Goal: Task Accomplishment & Management: Use online tool/utility

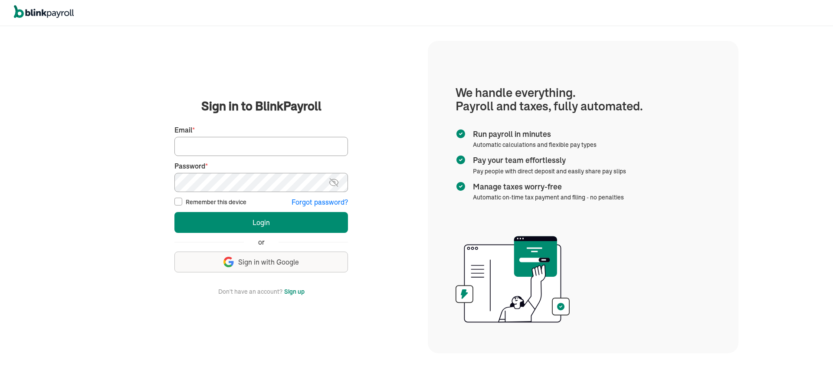
click at [221, 145] on input "Email *" at bounding box center [261, 146] width 174 height 19
type input "[EMAIL_ADDRESS][DOMAIN_NAME]"
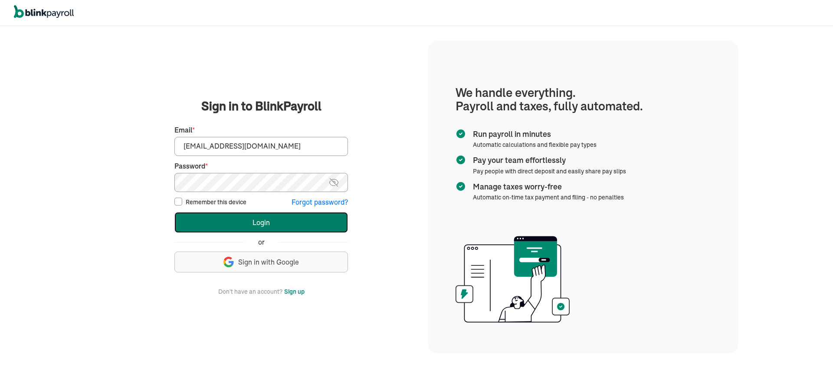
click at [263, 223] on button "Login" at bounding box center [261, 222] width 174 height 21
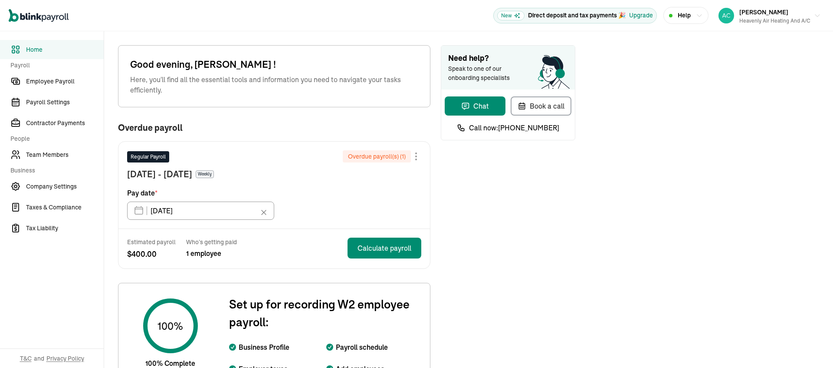
click at [415, 157] on div at bounding box center [416, 156] width 2 height 2
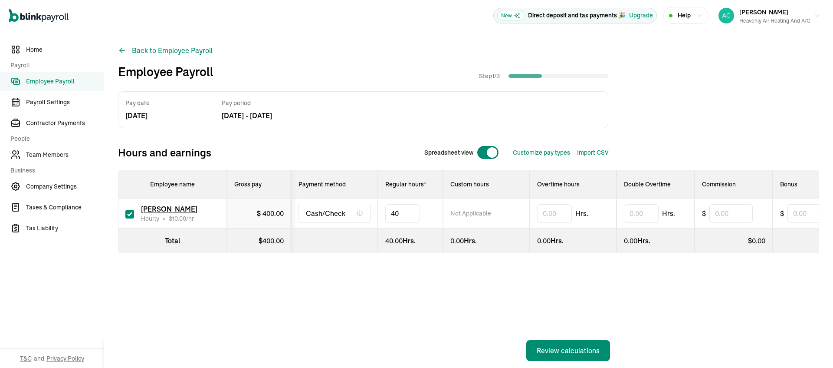
type input "4"
type input "23"
click at [568, 345] on div "Review calculations" at bounding box center [568, 350] width 63 height 10
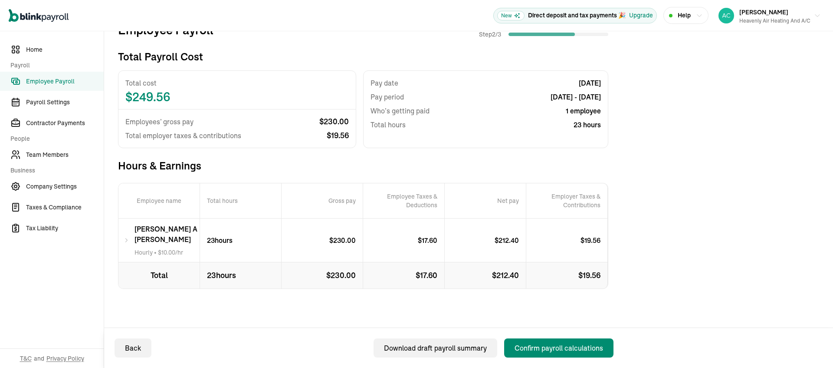
scroll to position [123, 0]
click at [542, 345] on div "Confirm payroll calculations" at bounding box center [559, 347] width 89 height 10
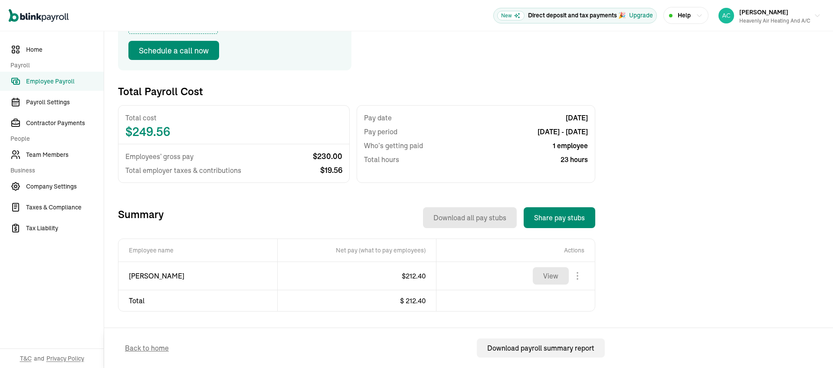
scroll to position [209, 0]
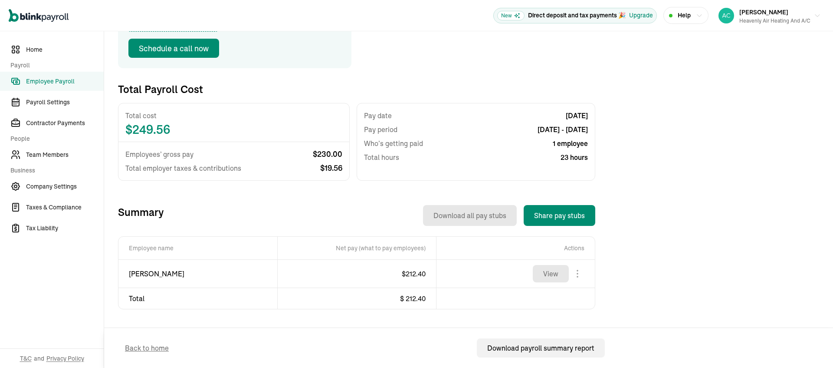
click at [576, 263] on body "Open main menu New Direct deposit and tax payments 🎉 Upgrade Help [PERSON_NAME]…" at bounding box center [416, 184] width 833 height 368
click at [581, 264] on body "Open main menu New Direct deposit and tax payments 🎉 Upgrade Help [PERSON_NAME]…" at bounding box center [416, 184] width 833 height 368
click at [555, 265] on button "View" at bounding box center [551, 273] width 36 height 17
click at [777, 18] on div "Heavenly air Heating and a/c" at bounding box center [774, 21] width 71 height 8
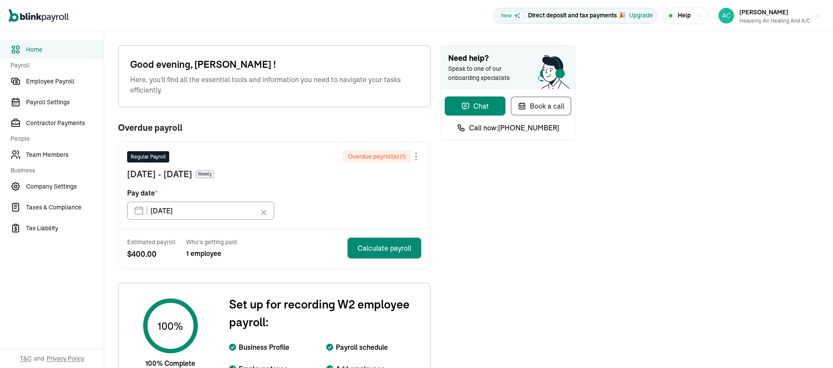
click at [415, 157] on div at bounding box center [416, 156] width 2 height 2
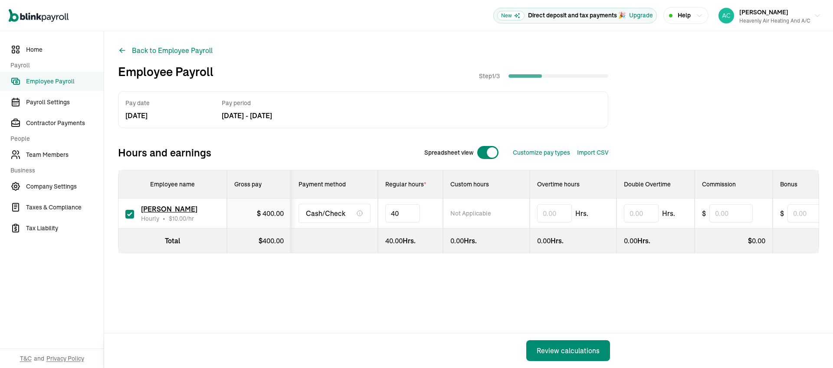
type input "4"
type input "23"
click at [568, 345] on div "Review calculations" at bounding box center [568, 350] width 63 height 10
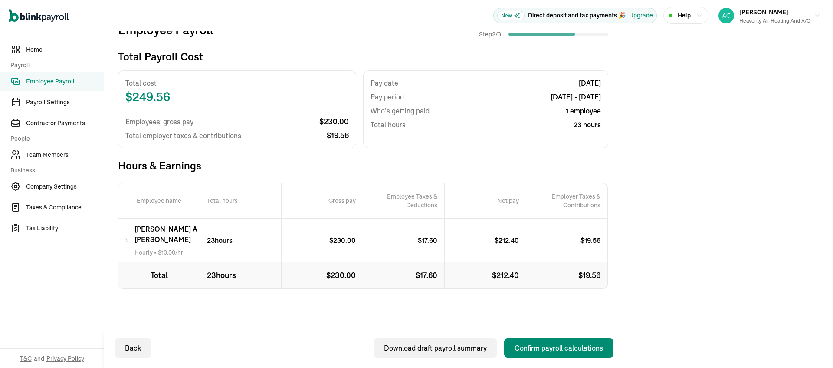
scroll to position [123, 0]
click at [542, 345] on div "Confirm payroll calculations" at bounding box center [559, 347] width 89 height 10
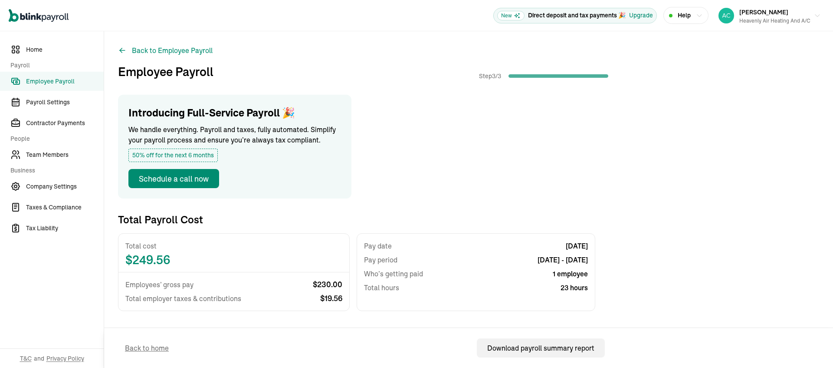
scroll to position [209, 0]
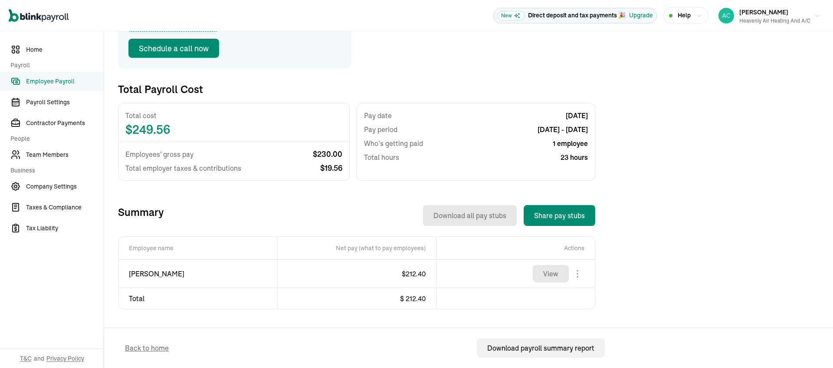
click at [576, 263] on body "Open main menu New Direct deposit and tax payments 🎉 Upgrade Help [PERSON_NAME]…" at bounding box center [416, 184] width 833 height 368
click at [581, 264] on body "Open main menu New Direct deposit and tax payments 🎉 Upgrade Help [PERSON_NAME]…" at bounding box center [416, 184] width 833 height 368
click at [555, 265] on button "View" at bounding box center [551, 273] width 36 height 17
click at [777, 18] on div "Heavenly air Heating and a/c" at bounding box center [774, 21] width 71 height 8
